Goal: Information Seeking & Learning: Learn about a topic

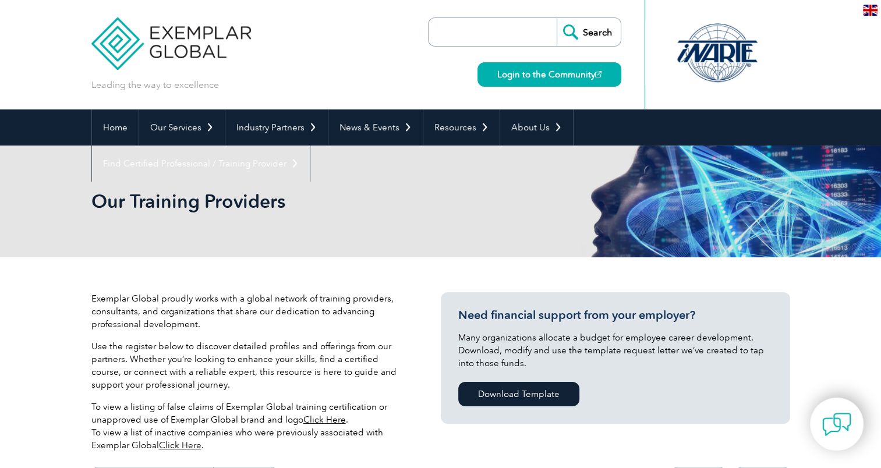
click at [487, 185] on div "Our Training Providers" at bounding box center [440, 202] width 699 height 112
click at [505, 32] on input "search" at bounding box center [495, 32] width 122 height 28
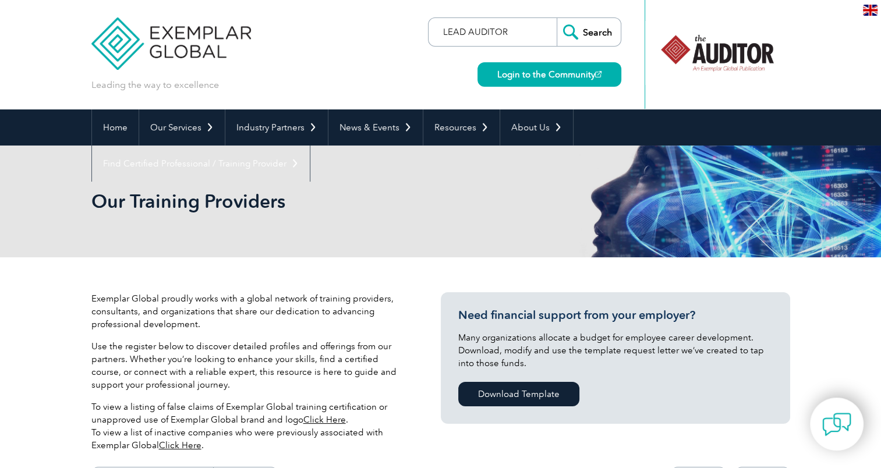
type input "LEAD AUDITOR"
click at [557, 18] on input "Search" at bounding box center [589, 32] width 64 height 28
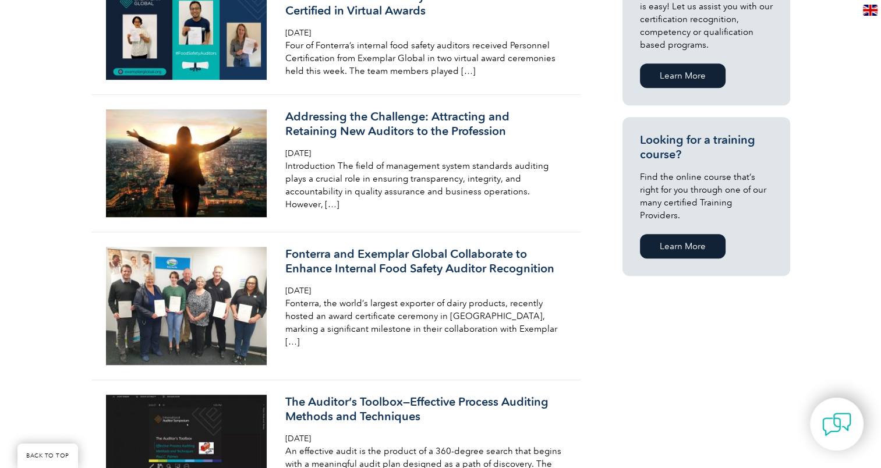
scroll to position [773, 0]
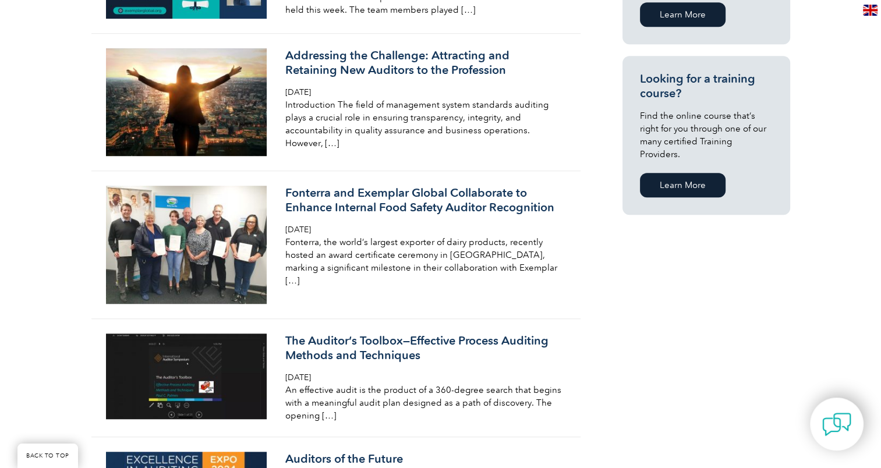
click at [660, 173] on link "Learn More" at bounding box center [683, 185] width 86 height 24
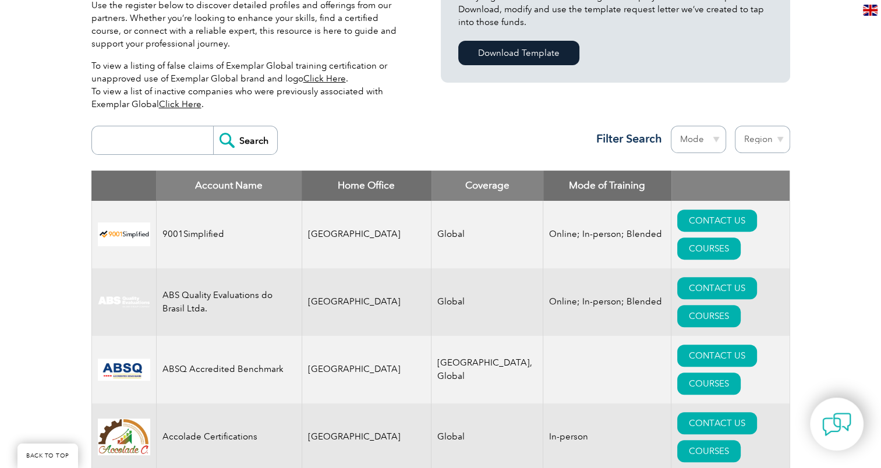
scroll to position [373, 0]
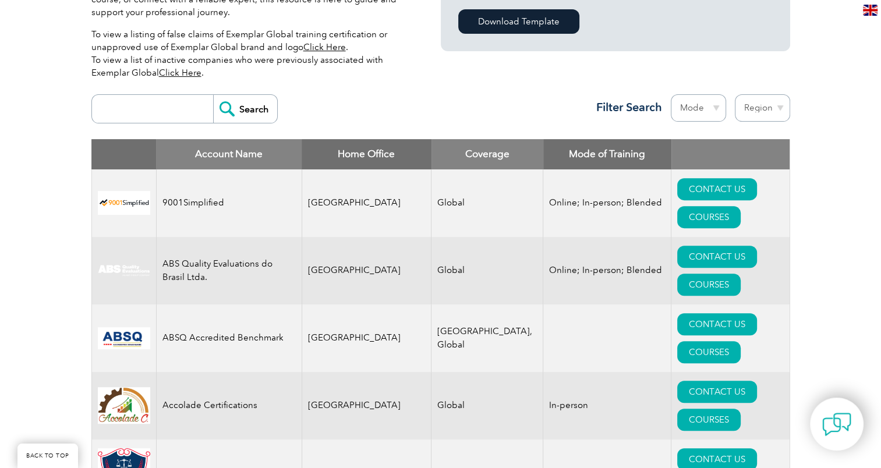
click at [713, 107] on select "Mode Online In-person Blended" at bounding box center [698, 107] width 55 height 27
click at [764, 107] on select "Region Australia Bahrain Bangladesh Brazil Canada Colombia Dominican Republic E…" at bounding box center [762, 107] width 55 height 27
click at [478, 97] on div "Search Region Australia Bahrain Bangladesh Brazil Canada Colombia Dominican Rep…" at bounding box center [440, 114] width 699 height 51
click at [771, 115] on select "Region Australia Bahrain Bangladesh Brazil Canada Colombia Dominican Republic E…" at bounding box center [762, 107] width 55 height 27
select select "[GEOGRAPHIC_DATA]"
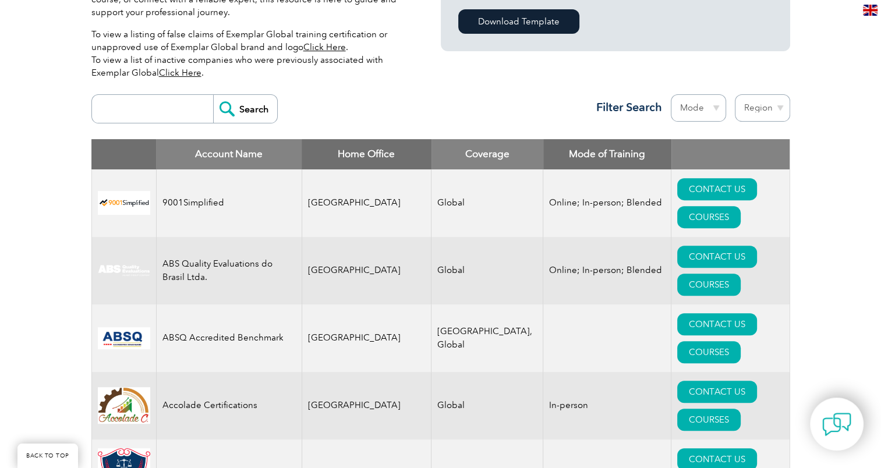
click at [735, 94] on select "Region Australia Bahrain Bangladesh Brazil Canada Colombia Dominican Republic E…" at bounding box center [762, 107] width 55 height 27
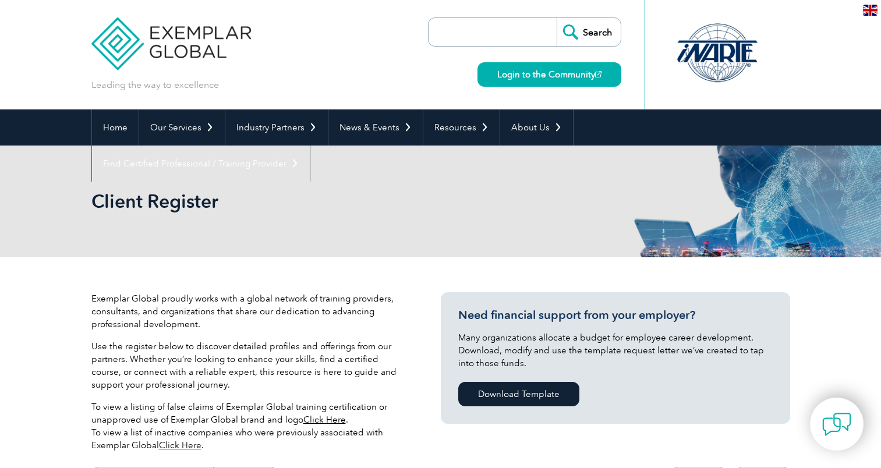
select select "[GEOGRAPHIC_DATA]"
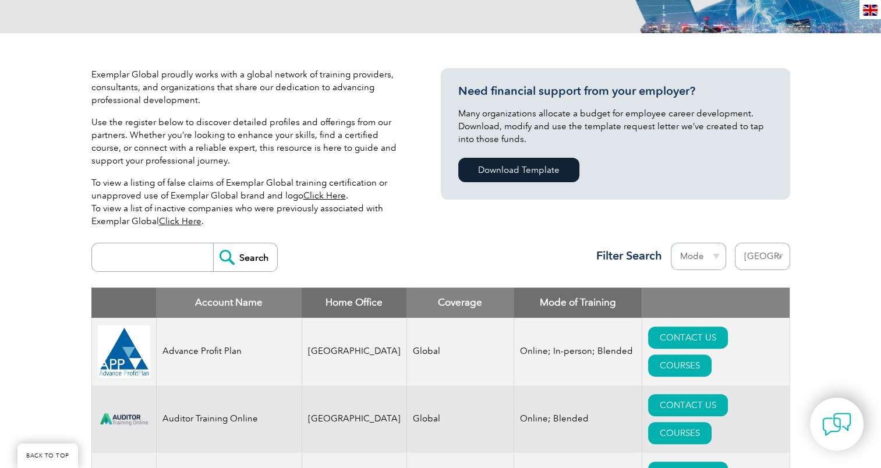
scroll to position [221, 0]
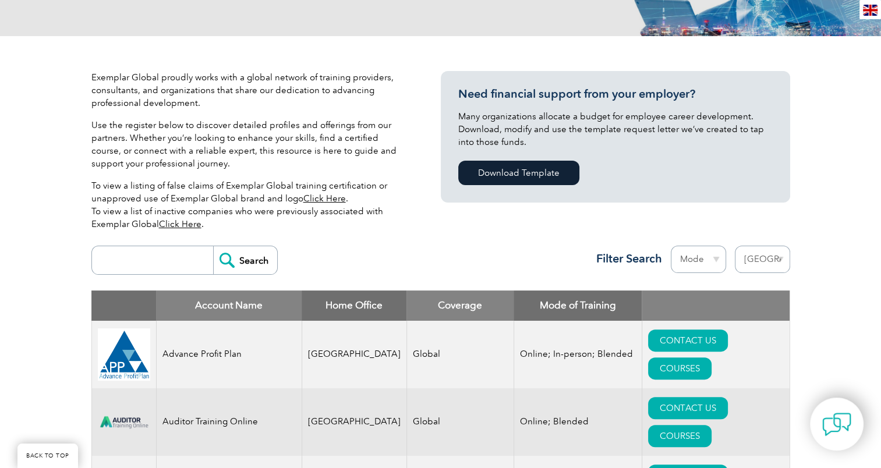
click at [154, 263] on input "search" at bounding box center [155, 260] width 115 height 28
type input "LEAD AUDITOR"
click at [213, 246] on input "Search" at bounding box center [245, 260] width 64 height 28
